Goal: Transaction & Acquisition: Purchase product/service

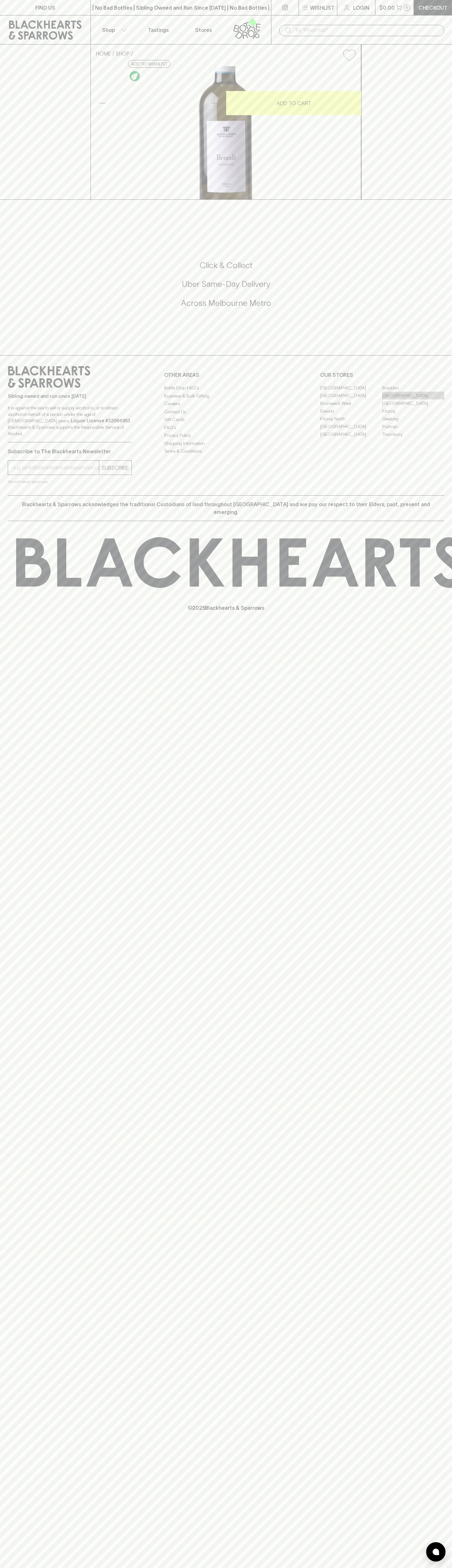
click at [413, 399] on link "[GEOGRAPHIC_DATA]" at bounding box center [413, 395] width 62 height 8
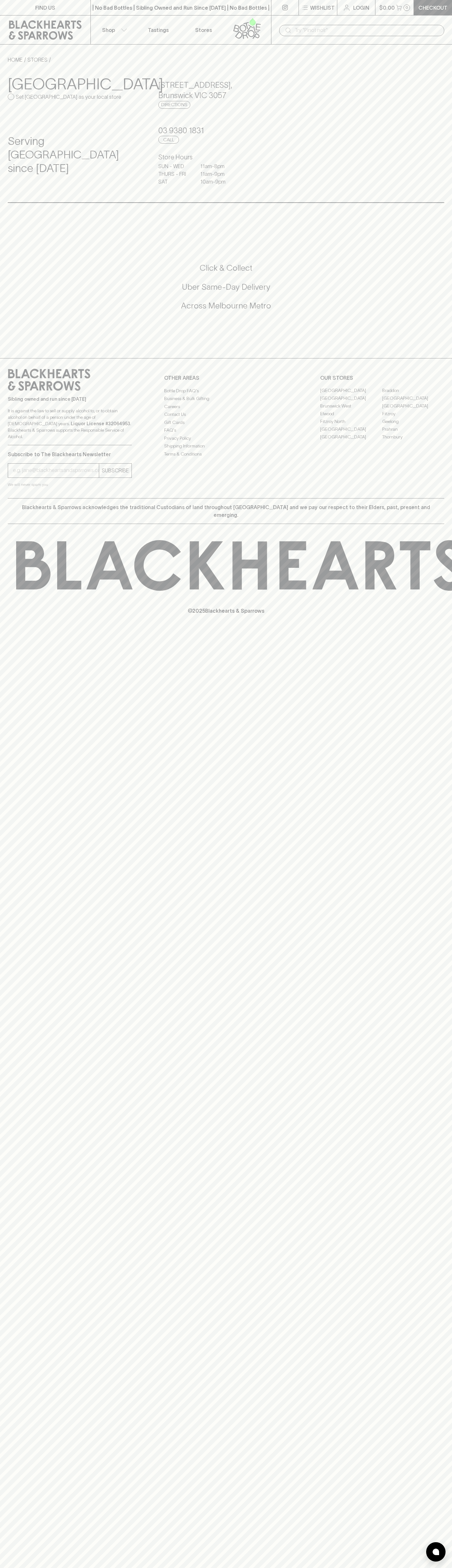
click at [447, 0] on link "Checkout" at bounding box center [433, 7] width 38 height 15
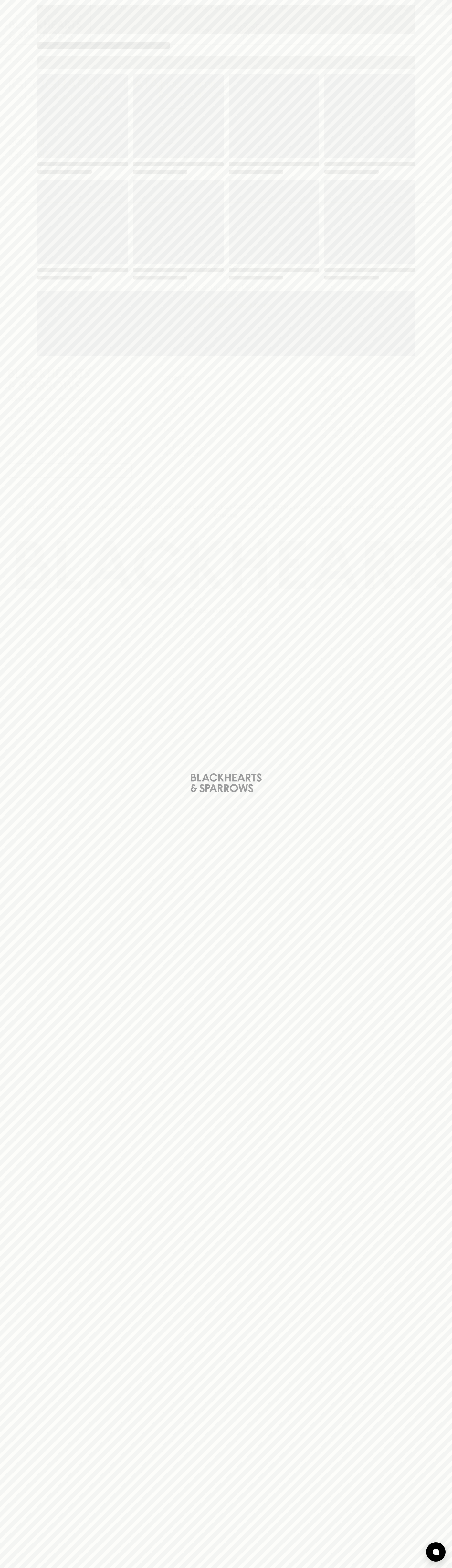
click at [427, 346] on div "Loading" at bounding box center [226, 784] width 452 height 1568
click at [139, 1567] on html "FIND US | No Bad Bottles | Sibling Owned and Run Since [DATE] | No Bad Bottles …" at bounding box center [226, 784] width 452 height 1568
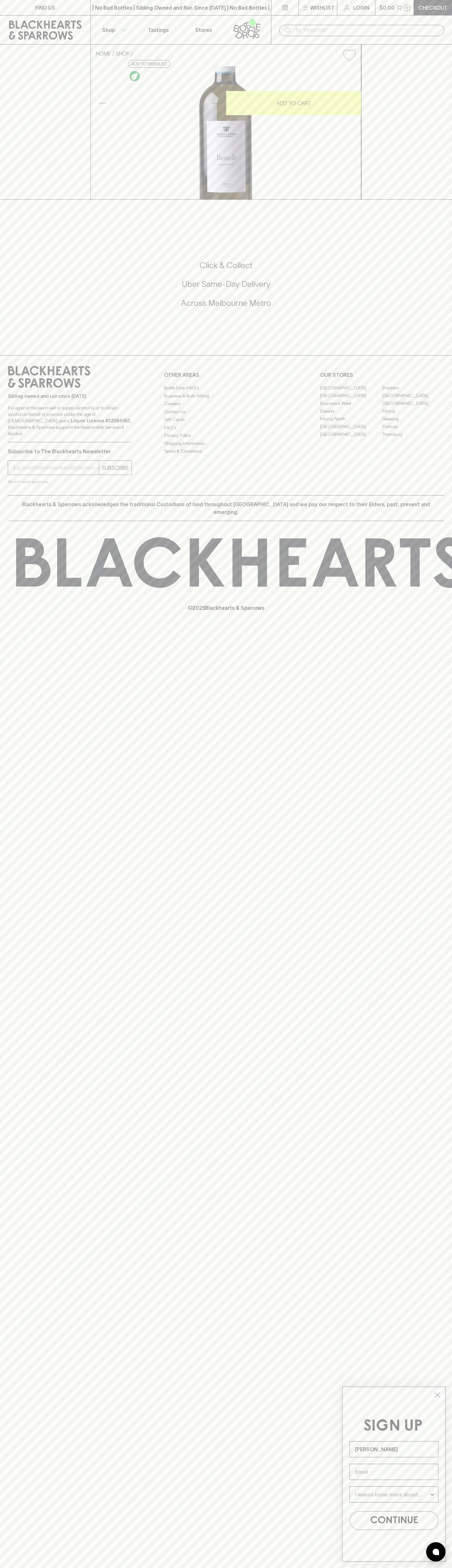
type input "[PERSON_NAME]"
